Goal: Information Seeking & Learning: Learn about a topic

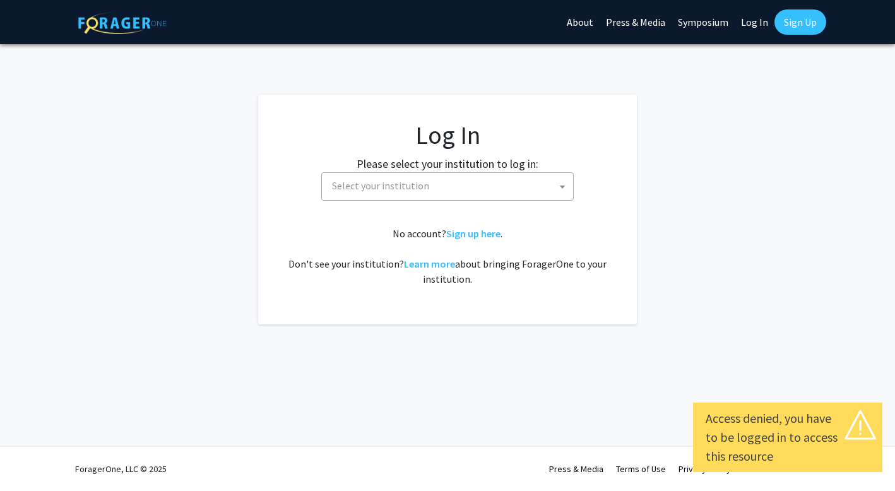
select select
click at [454, 185] on span "Select your institution" at bounding box center [450, 186] width 246 height 26
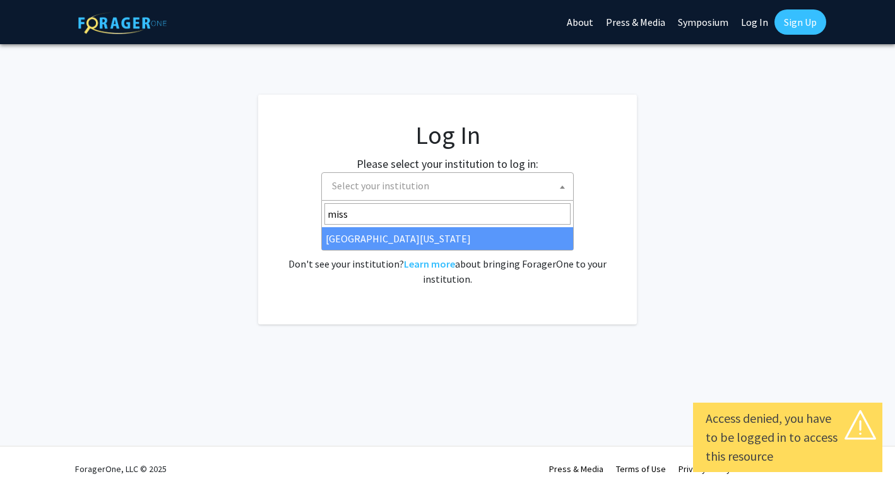
type input "miss"
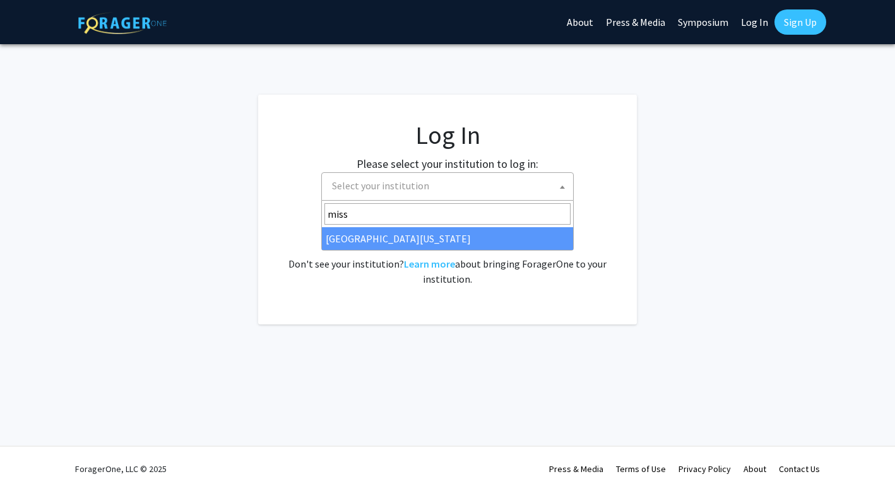
select select "33"
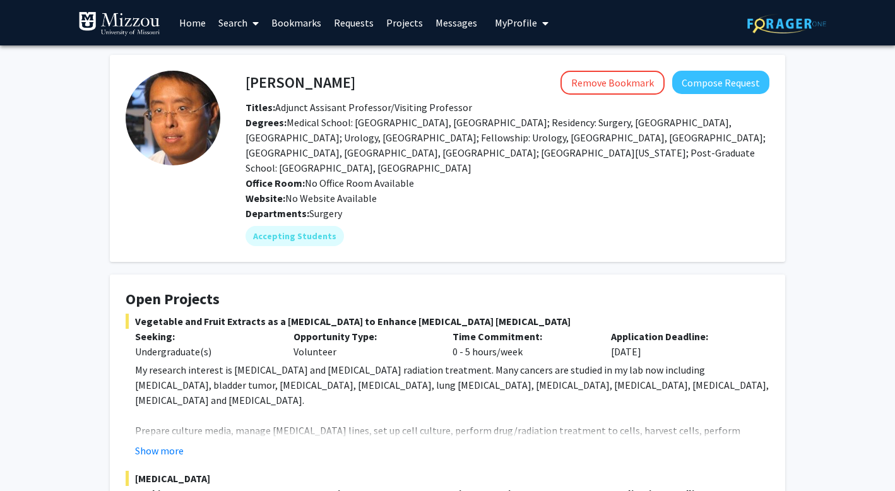
click at [201, 26] on link "Home" at bounding box center [192, 23] width 39 height 44
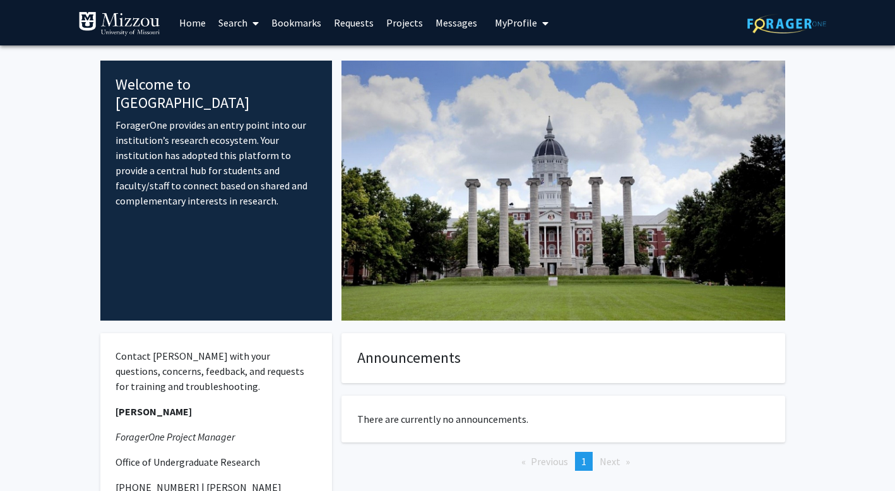
click at [238, 24] on link "Search" at bounding box center [238, 23] width 53 height 44
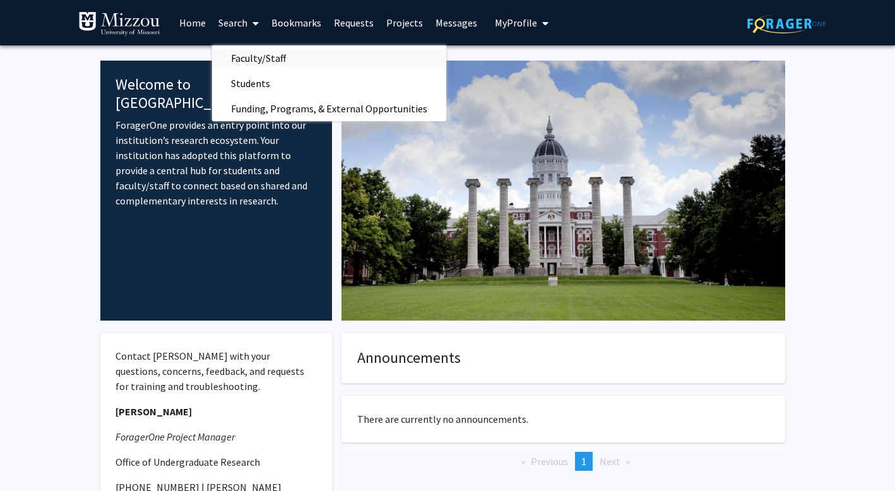
click at [259, 57] on span "Faculty/Staff" at bounding box center [258, 57] width 93 height 25
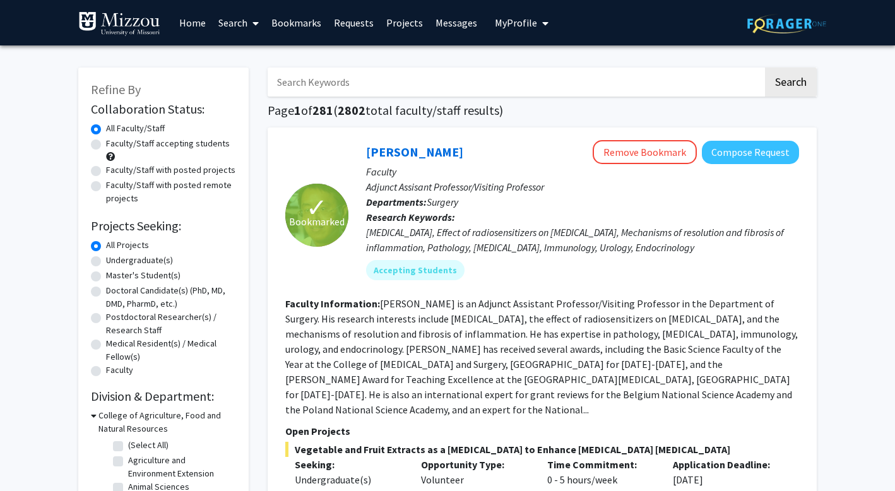
click at [151, 148] on label "Faculty/Staff accepting students" at bounding box center [168, 143] width 124 height 13
click at [114, 145] on input "Faculty/Staff accepting students" at bounding box center [110, 141] width 8 height 8
radio input "true"
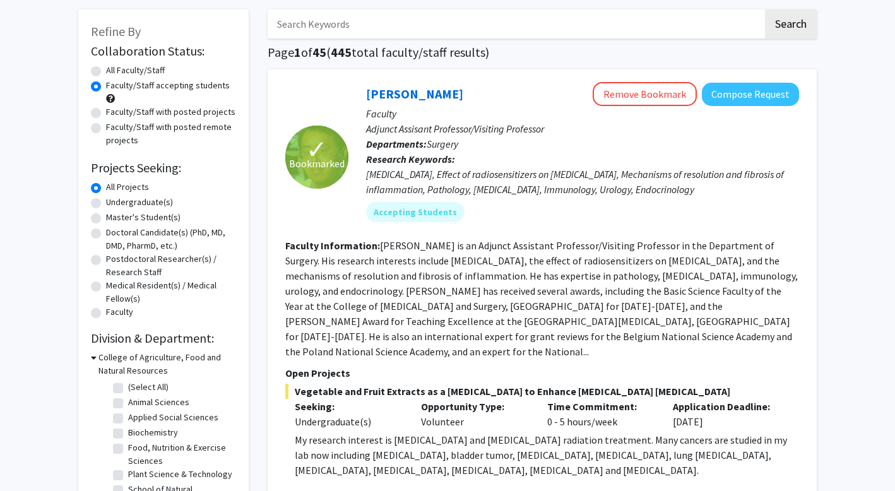
scroll to position [62, 0]
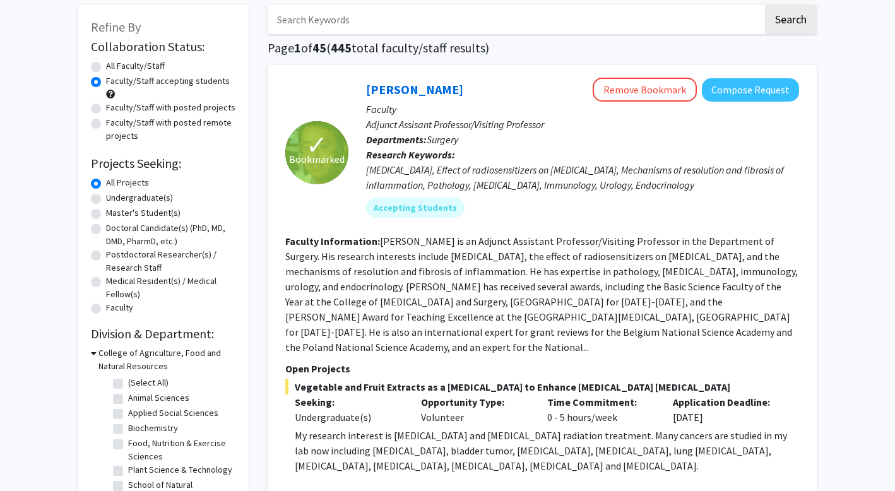
click at [155, 198] on label "Undergraduate(s)" at bounding box center [139, 197] width 67 height 13
click at [114, 198] on input "Undergraduate(s)" at bounding box center [110, 195] width 8 height 8
radio input "true"
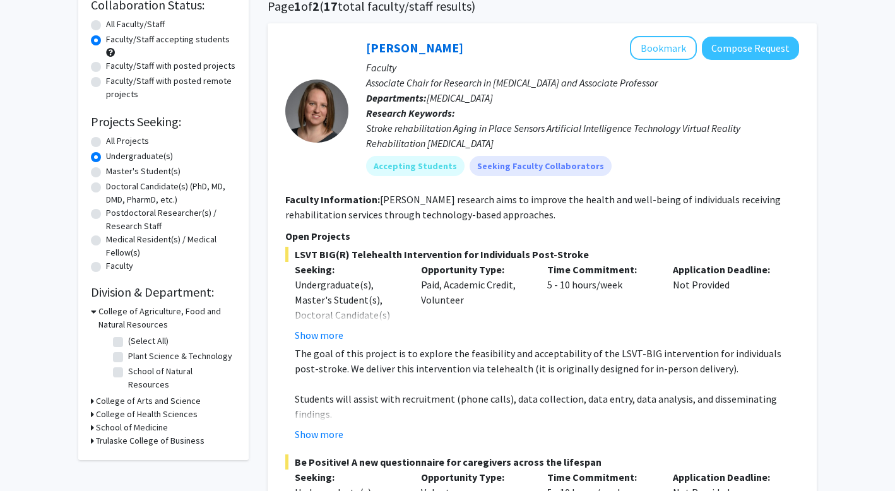
scroll to position [102, 0]
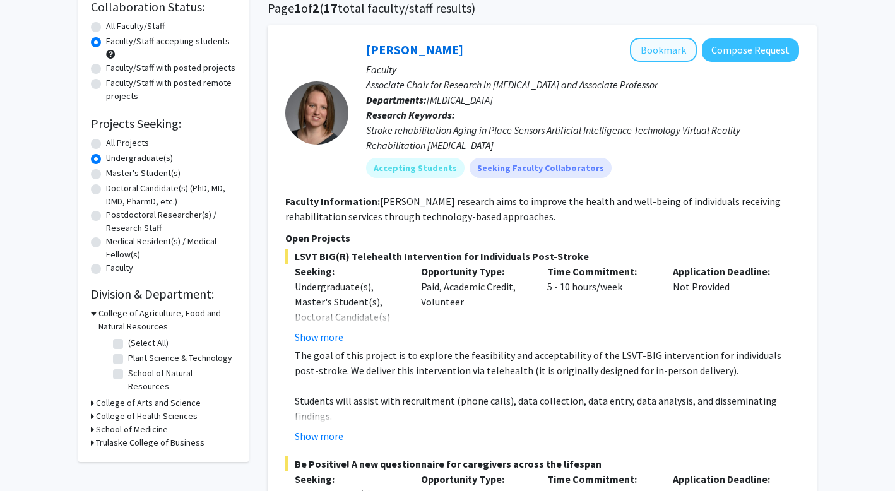
click at [674, 49] on button "Bookmark" at bounding box center [663, 50] width 67 height 24
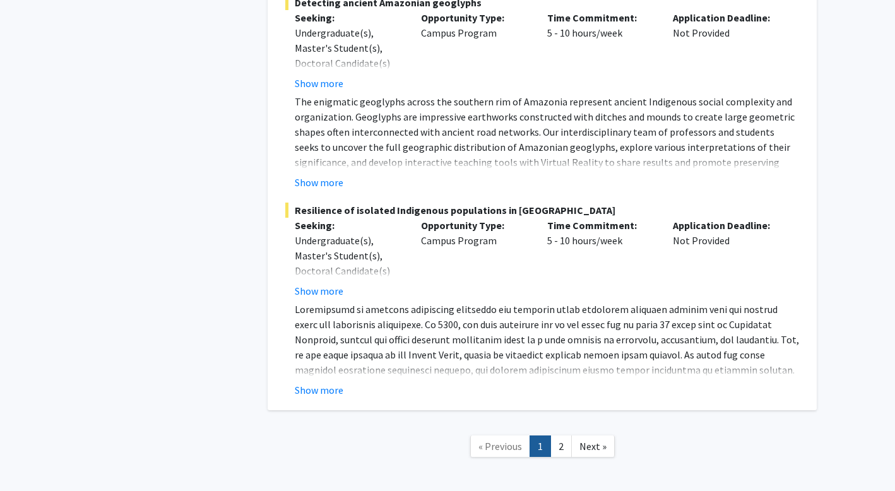
scroll to position [6352, 0]
click at [563, 436] on link "2" at bounding box center [560, 447] width 21 height 22
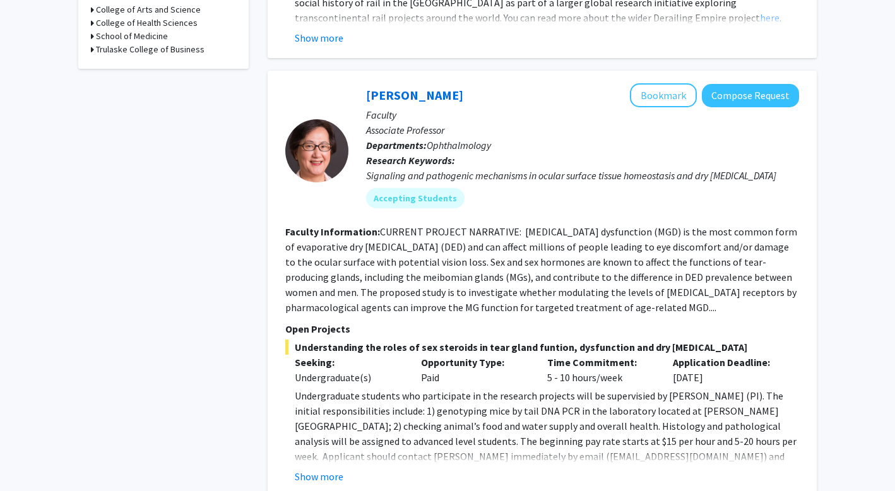
scroll to position [496, 0]
click at [313, 468] on button "Show more" at bounding box center [319, 475] width 49 height 15
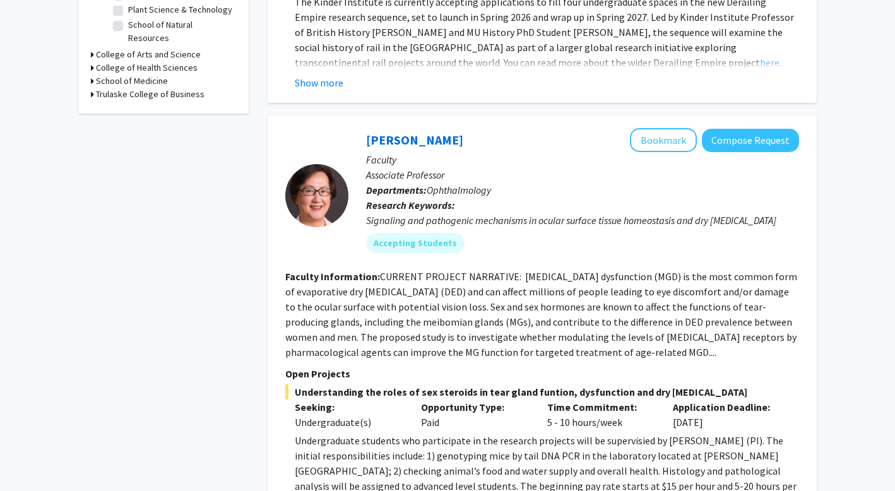
scroll to position [435, 0]
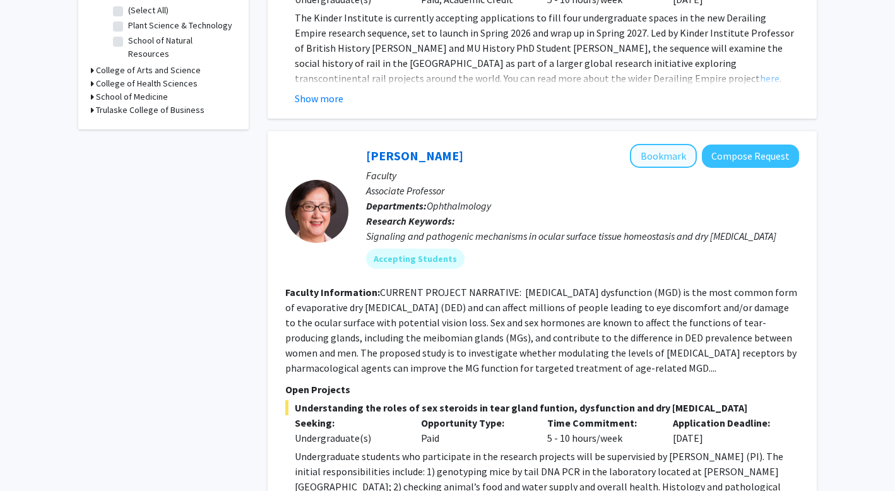
click at [658, 149] on button "Bookmark" at bounding box center [663, 156] width 67 height 24
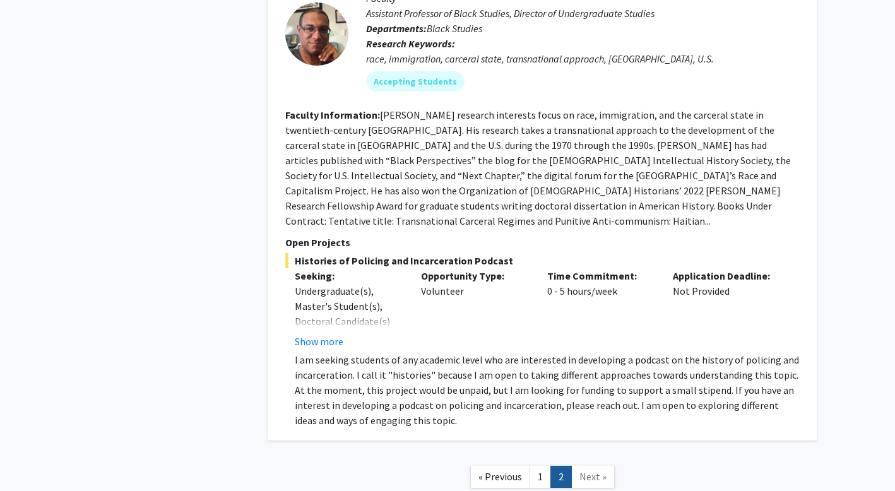
scroll to position [2920, 0]
click at [596, 471] on span "Next »" at bounding box center [592, 477] width 27 height 13
